Goal: Information Seeking & Learning: Learn about a topic

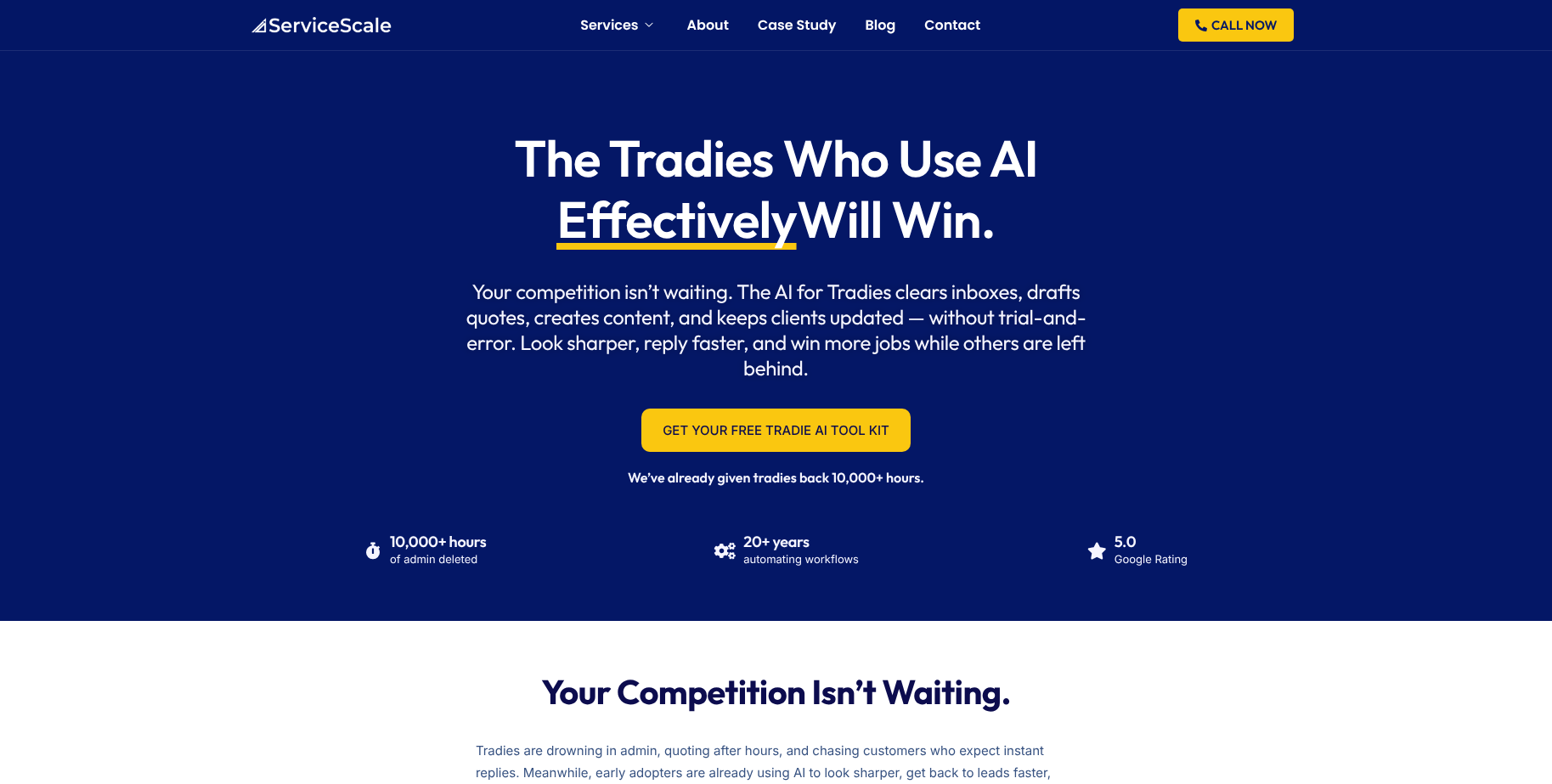
click at [675, 162] on h1 "The Tradies Who Use AI Effectively Will Win." at bounding box center [776, 189] width 639 height 122
click at [807, 168] on h1 "The Tradies Who Use AI Effectively Will Win." at bounding box center [776, 189] width 639 height 122
click at [908, 154] on h1 "The Tradies Who Use AI Effectively Will Win." at bounding box center [776, 189] width 639 height 122
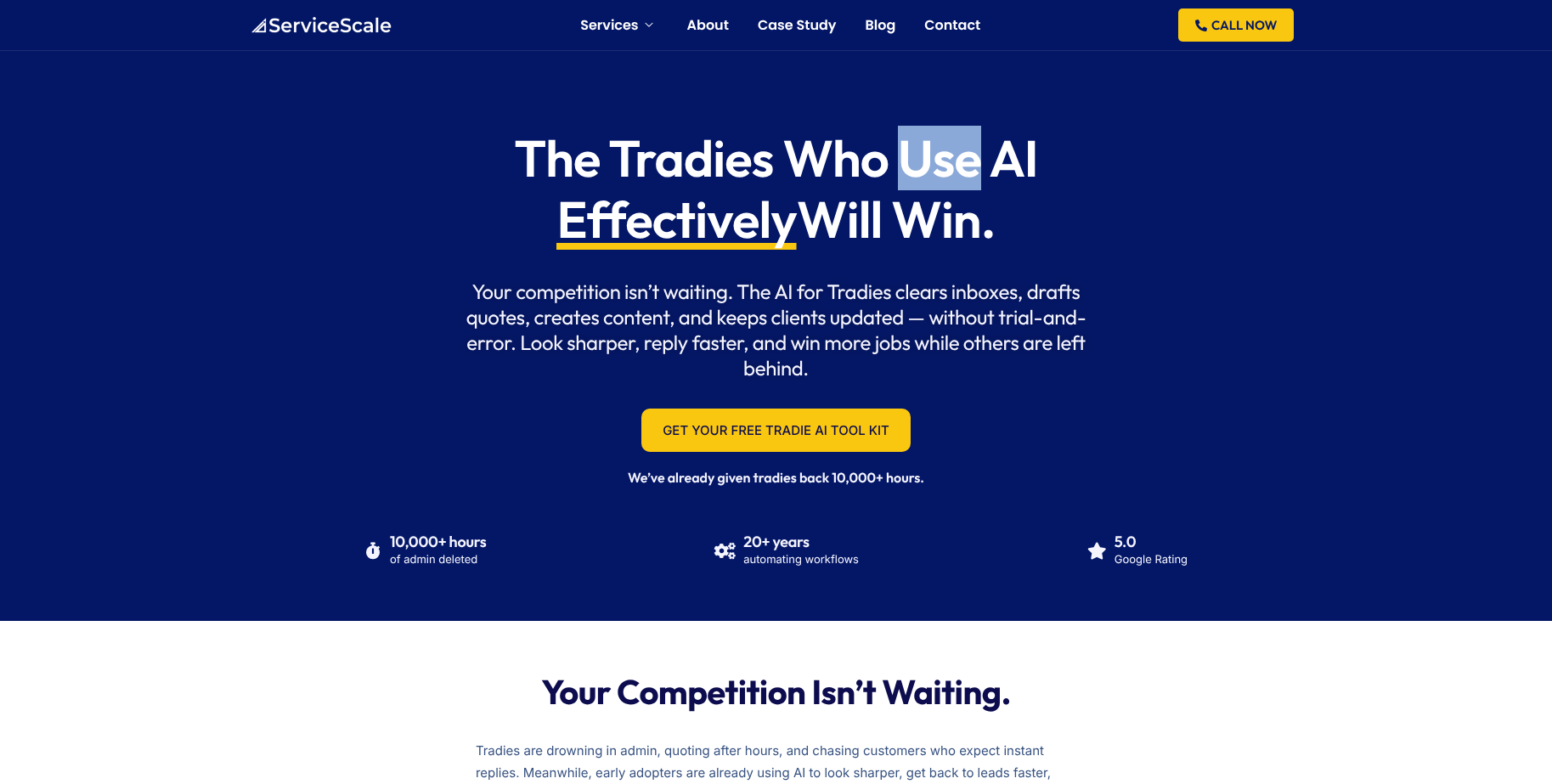
click at [908, 154] on h1 "The Tradies Who Use AI Effectively Will Win." at bounding box center [776, 189] width 639 height 122
click at [1013, 162] on h1 "The Tradies Who Use AI Effectively Will Win." at bounding box center [776, 189] width 639 height 122
click at [672, 210] on span "Effectively" at bounding box center [676, 219] width 241 height 61
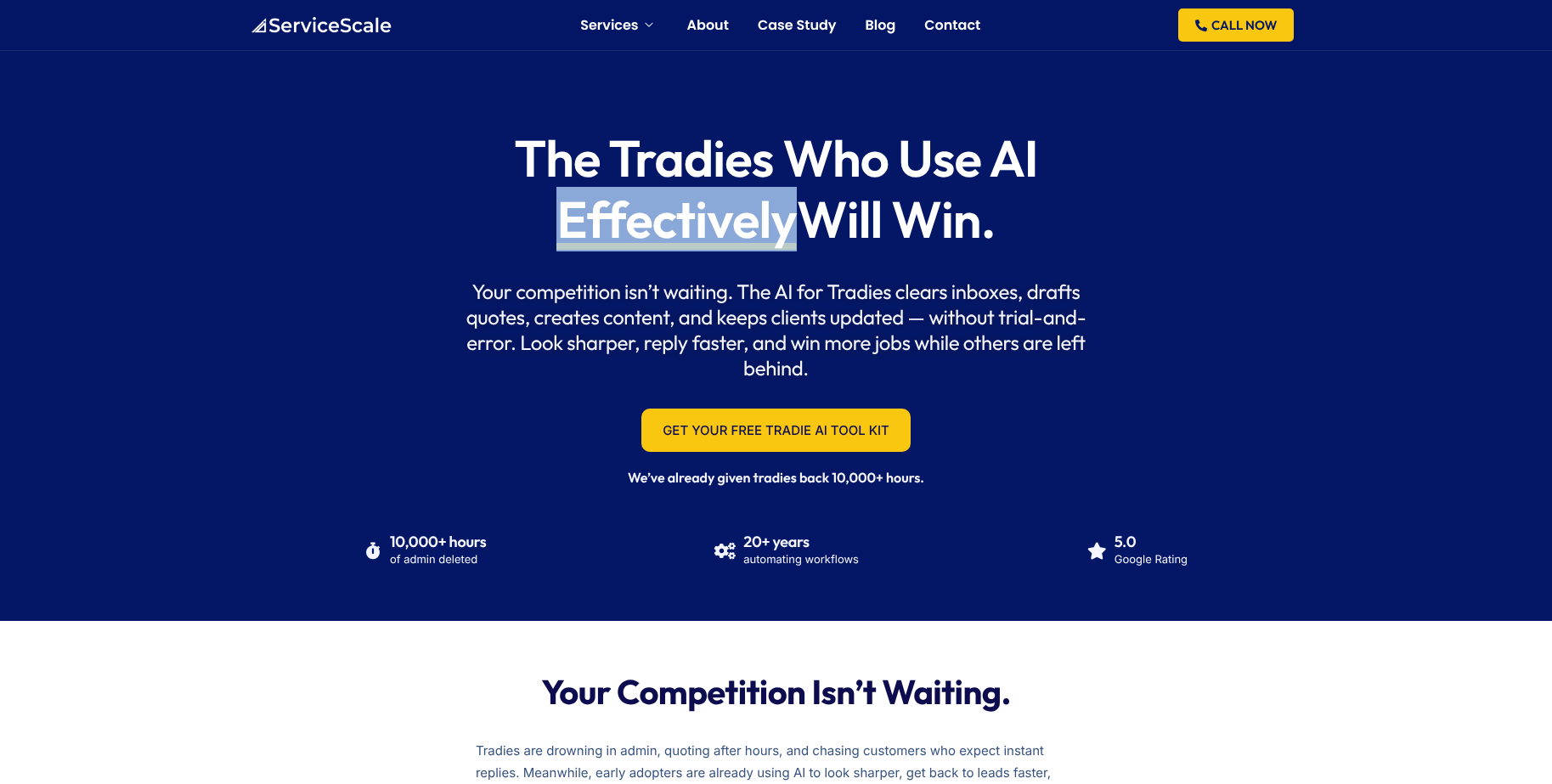
click at [672, 210] on span "Effectively" at bounding box center [676, 219] width 241 height 61
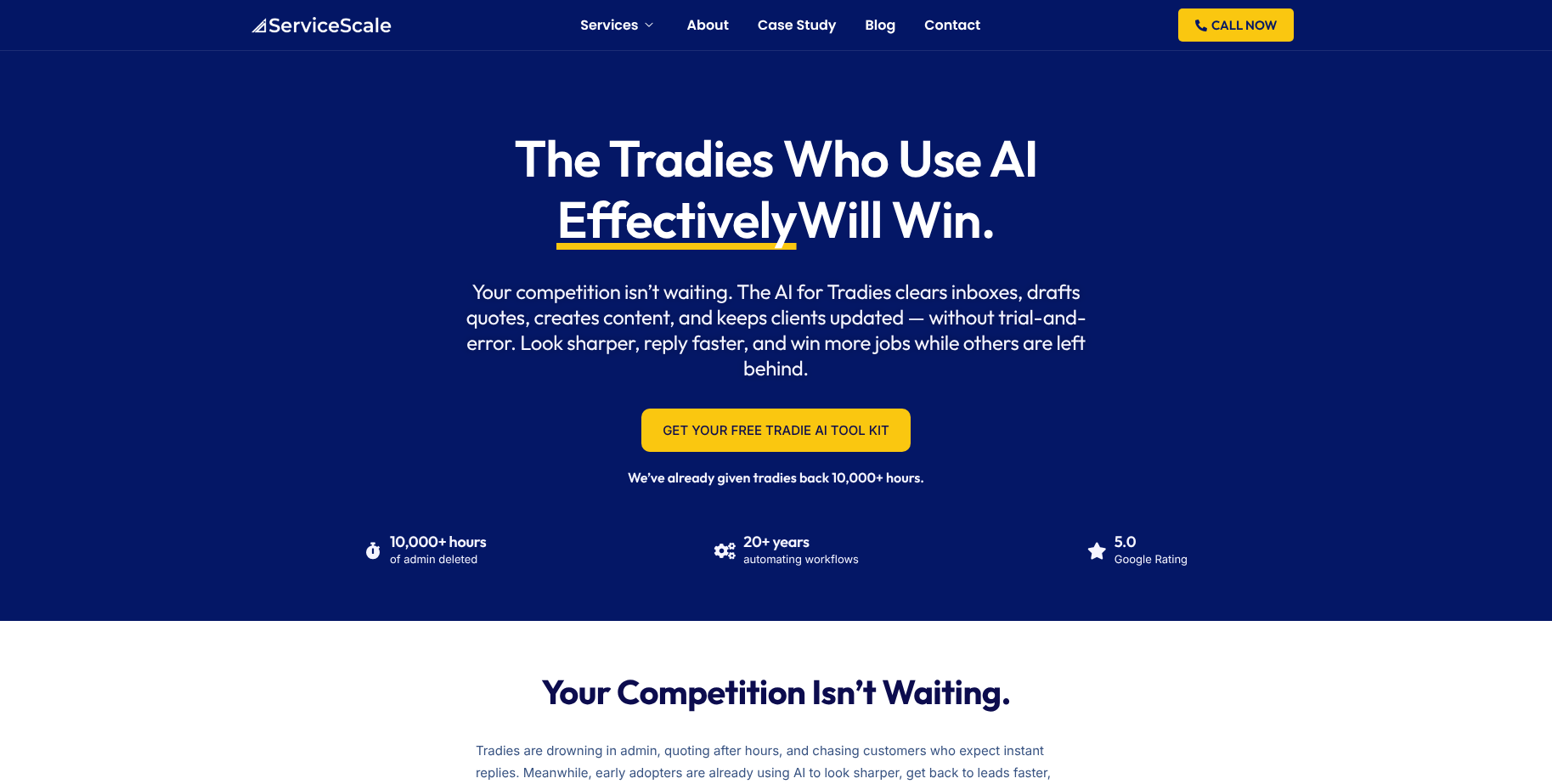
click at [870, 235] on h1 "The Tradies Who Use AI Effectively Will Win." at bounding box center [776, 189] width 639 height 122
click at [933, 236] on h1 "The Tradies Who Use AI Effectively Will Win." at bounding box center [776, 189] width 639 height 122
click at [677, 170] on h1 "The Tradies Who Use AI Effectively Will Win." at bounding box center [776, 189] width 639 height 122
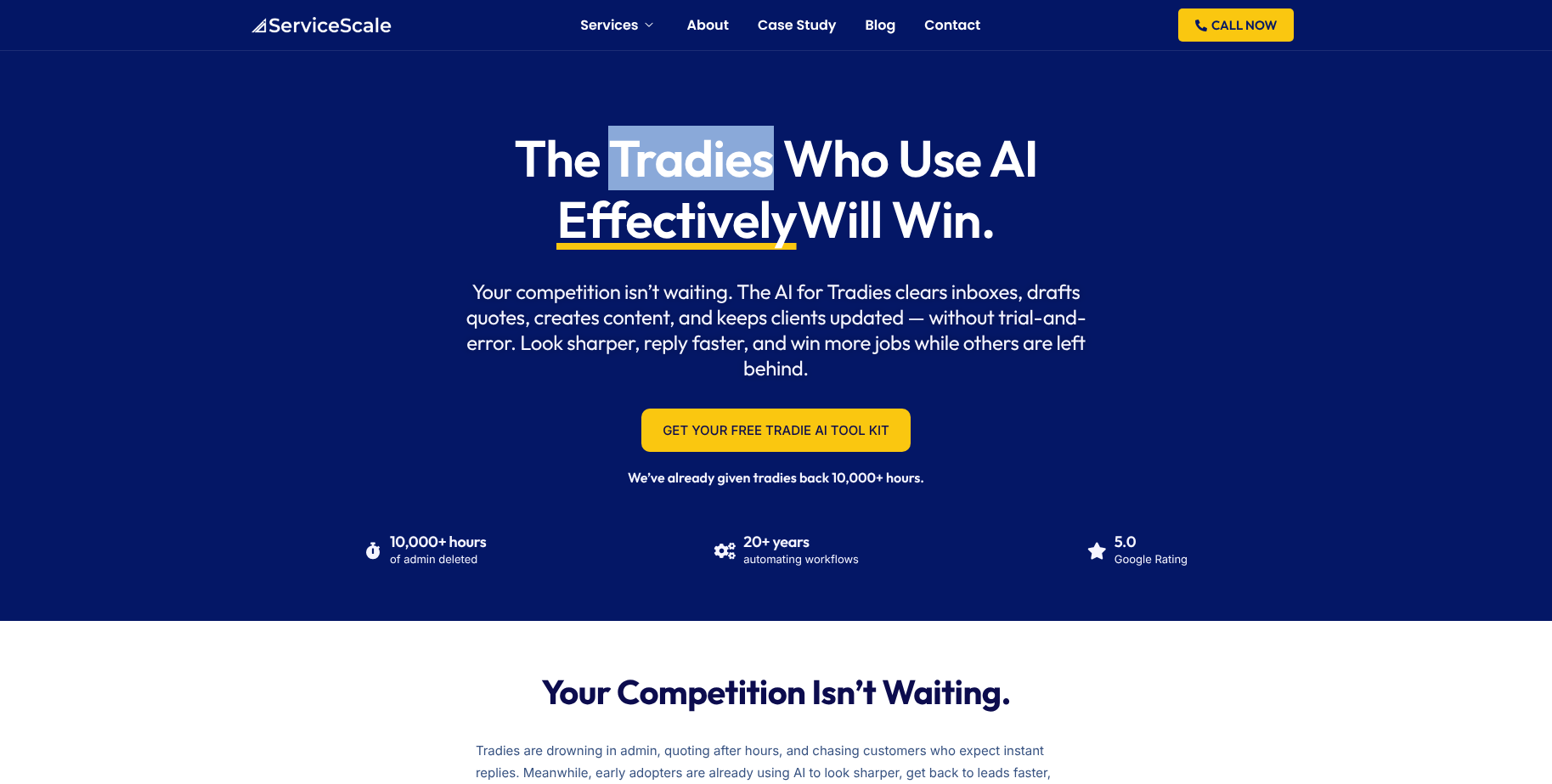
click at [677, 170] on h1 "The Tradies Who Use AI Effectively Will Win." at bounding box center [776, 189] width 639 height 122
